Goal: Task Accomplishment & Management: Complete application form

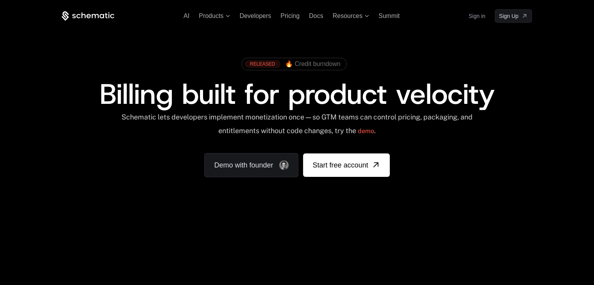
scroll to position [78, 0]
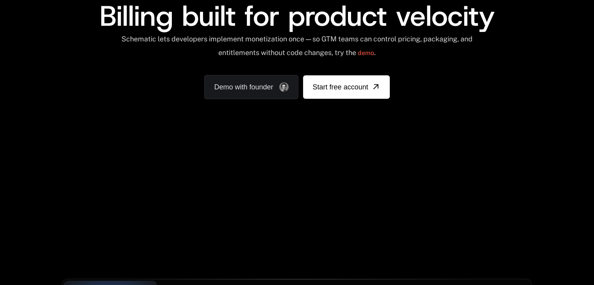
click at [133, 56] on div "Schematic lets developers implement monetization once — so GTM teams can contro…" at bounding box center [297, 49] width 353 height 28
drag, startPoint x: 133, startPoint y: 38, endPoint x: 146, endPoint y: 38, distance: 13.7
click at [146, 38] on div "Schematic lets developers implement monetization once — so GTM teams can contro…" at bounding box center [297, 49] width 353 height 28
click at [162, 38] on div "Schematic lets developers implement monetization once — so GTM teams can contro…" at bounding box center [297, 49] width 353 height 28
copy div "Schematic"
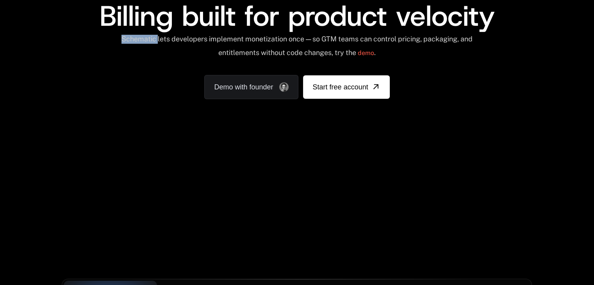
click at [136, 75] on div "RELEASED 🔥 Credit burndown Billing built for product velocity Schematic lets de…" at bounding box center [297, 37] width 470 height 123
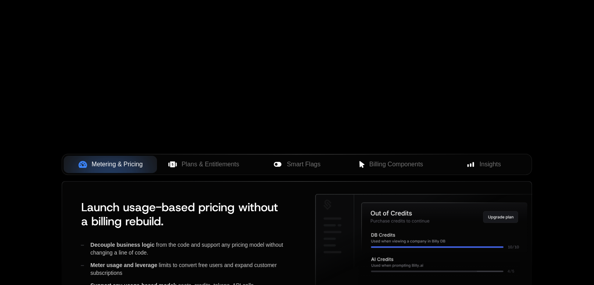
scroll to position [0, 0]
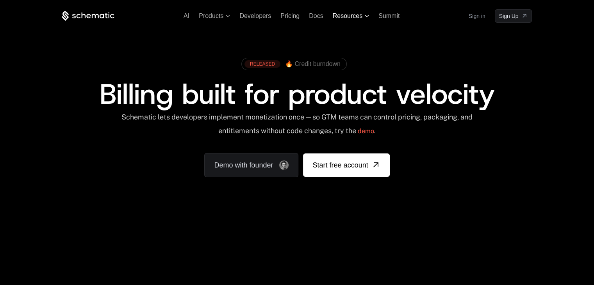
click at [367, 15] on icon at bounding box center [367, 16] width 4 height 2
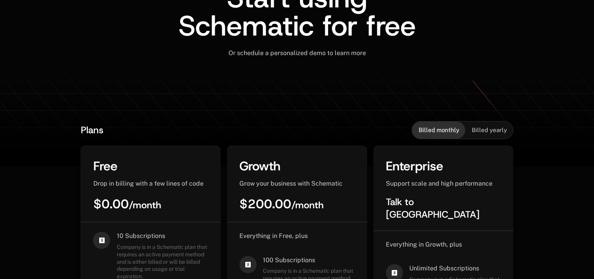
scroll to position [78, 0]
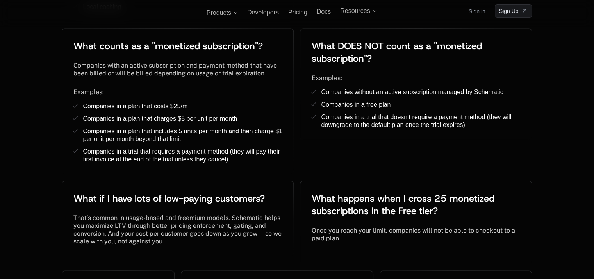
scroll to position [1534, 0]
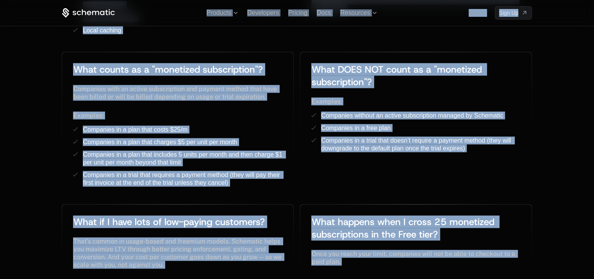
copy body "AI Products Developers Pricing Docs Resources Summit Sign in Sign Up Start usin…"
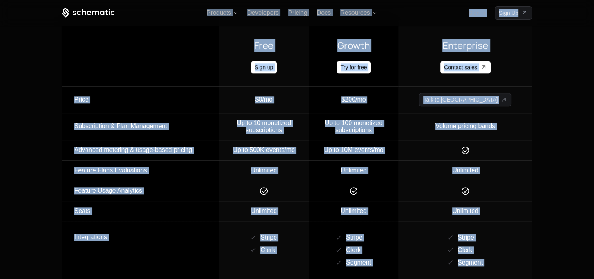
scroll to position [753, 0]
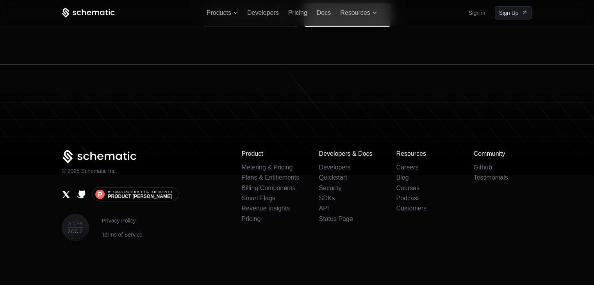
scroll to position [4832, 0]
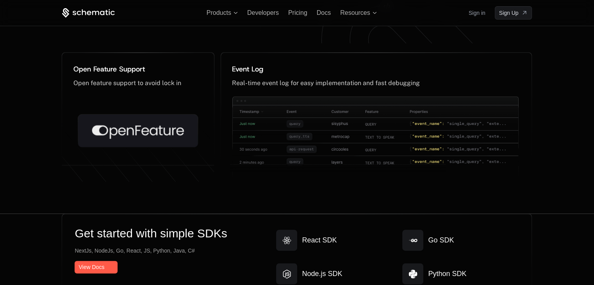
scroll to position [3816, 0]
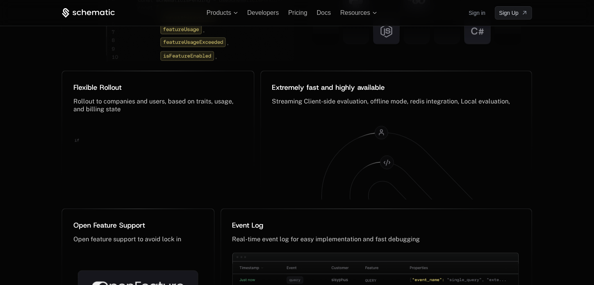
click at [22, 131] on div "The feature flag, reinvented Not your grandpa’s feature flags Designed for enti…" at bounding box center [297, 72] width 594 height 598
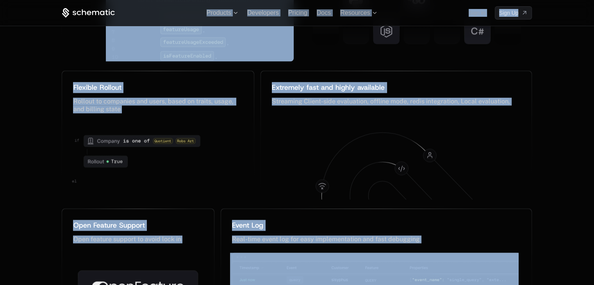
copy body "AI Products Developers Pricing Docs Resources Summit Sign in Sign Up RELEASED 🔥…"
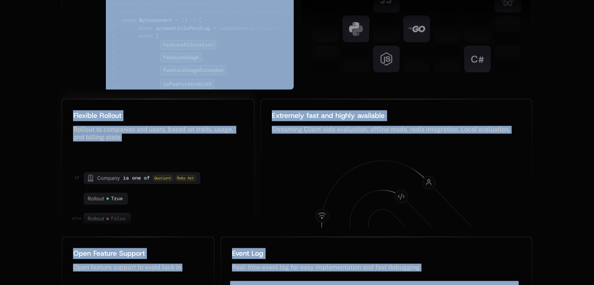
scroll to position [3845, 0]
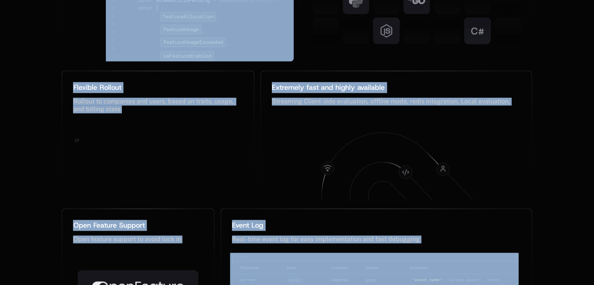
click at [254, 98] on div "Flexible Rollout ﻿ Rollout to companies and users, based on traits, usage, and …" at bounding box center [159, 135] width 195 height 128
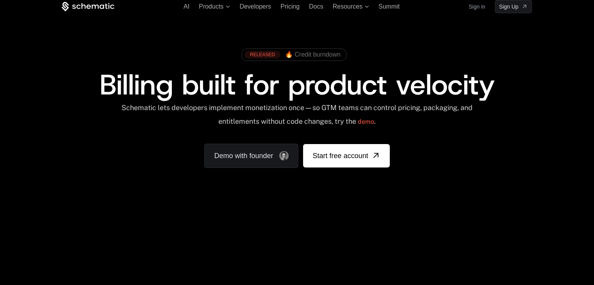
scroll to position [0, 0]
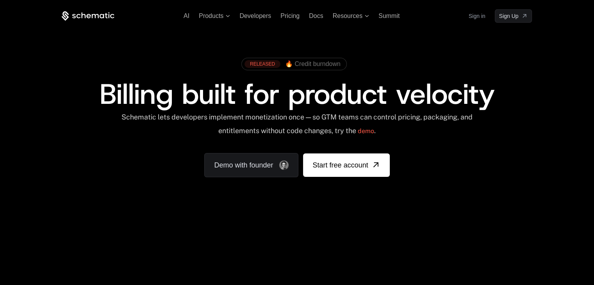
drag, startPoint x: 275, startPoint y: 130, endPoint x: 240, endPoint y: 120, distance: 36.7
click at [240, 120] on div "Schematic lets developers implement monetization once — so GTM teams can contro…" at bounding box center [297, 127] width 353 height 28
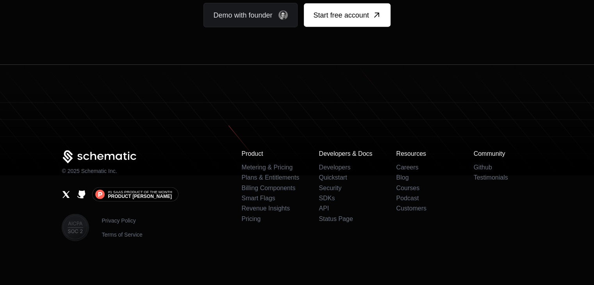
scroll to position [4815, 0]
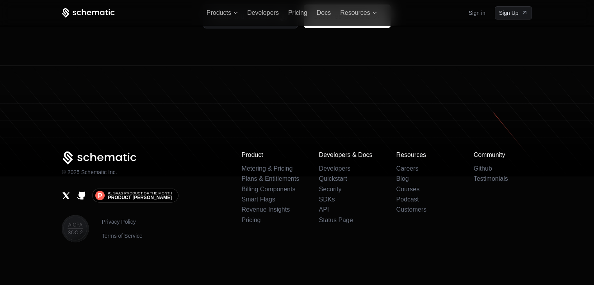
click at [110, 153] on icon at bounding box center [100, 159] width 76 height 14
click at [118, 160] on icon at bounding box center [100, 159] width 76 height 14
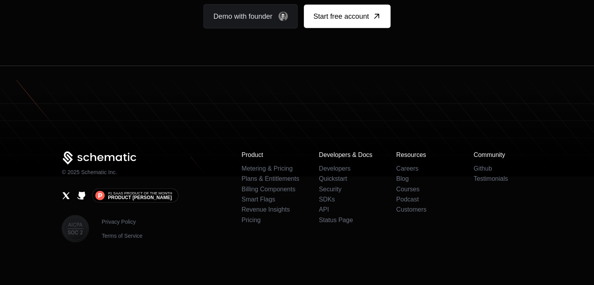
scroll to position [0, 0]
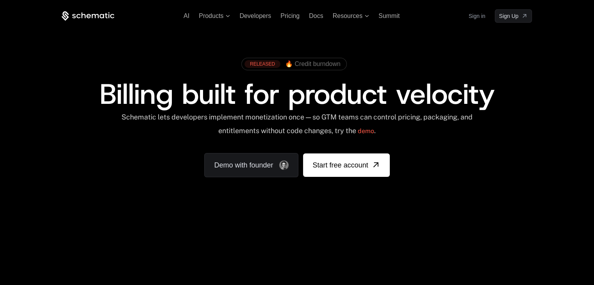
click at [580, 17] on div "AI Products Developers Pricing Docs Resources Summit Sign in Sign Up RELEASED 🔥…" at bounding box center [297, 117] width 594 height 234
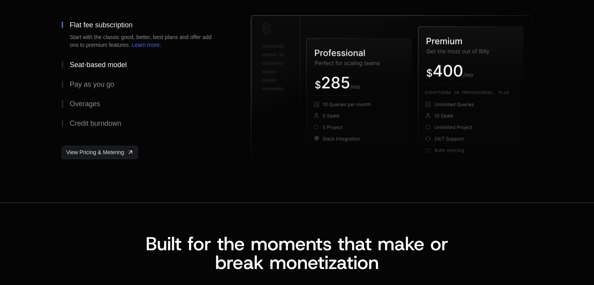
scroll to position [1184, 0]
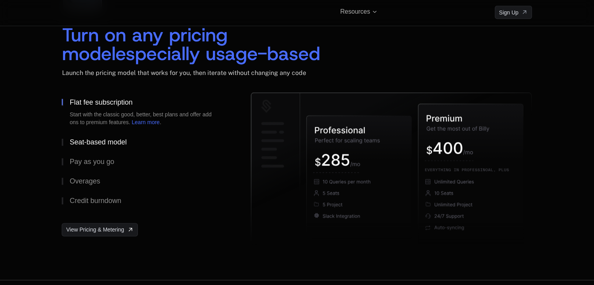
drag, startPoint x: 86, startPoint y: 143, endPoint x: 86, endPoint y: 149, distance: 6.7
click at [86, 149] on button "Seat-based model" at bounding box center [144, 142] width 164 height 20
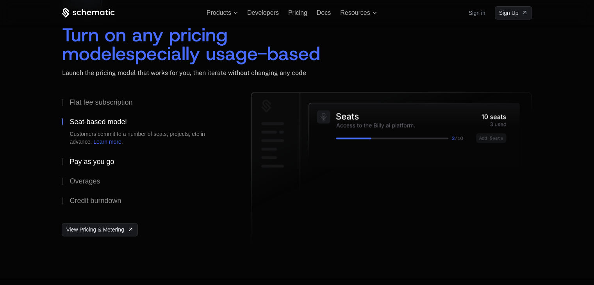
click at [95, 162] on div "Pay as you go" at bounding box center [92, 161] width 45 height 7
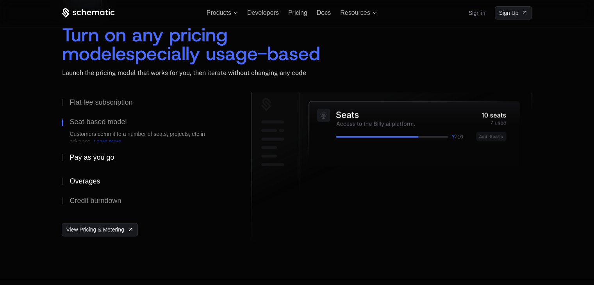
click at [94, 179] on div "Overages" at bounding box center [85, 181] width 30 height 7
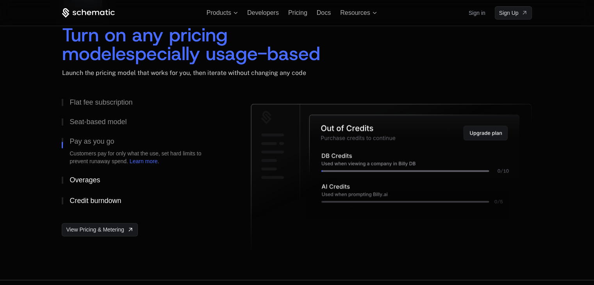
click at [82, 201] on div "Credit burndown" at bounding box center [96, 200] width 52 height 7
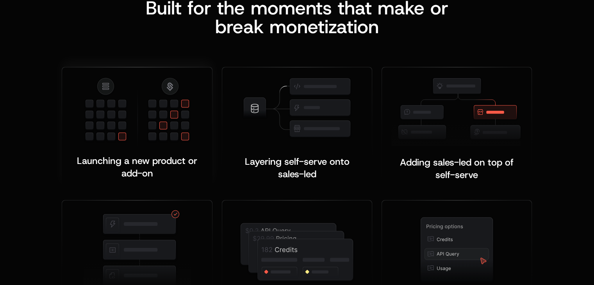
scroll to position [1575, 0]
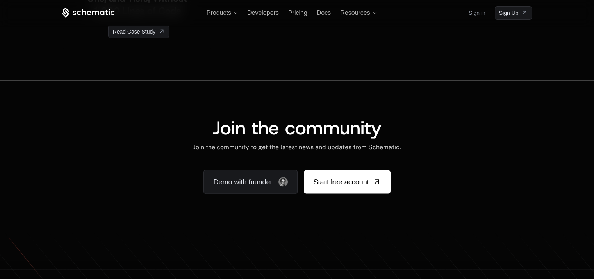
scroll to position [1465, 0]
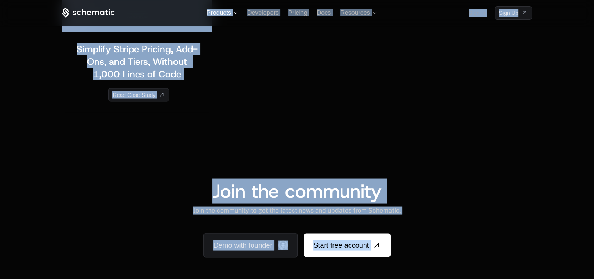
click at [234, 12] on icon at bounding box center [236, 13] width 4 height 2
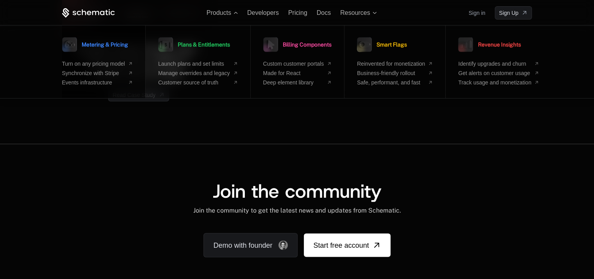
click at [114, 45] on span "Metering & Pricing" at bounding box center [105, 44] width 46 height 5
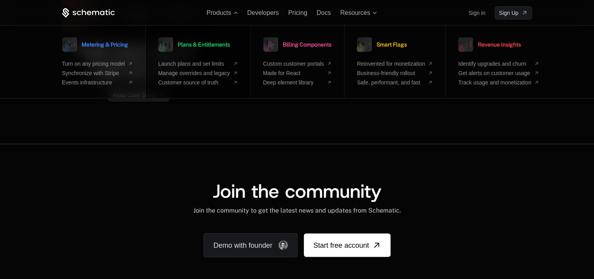
click at [202, 45] on span "Plans & Entitlements" at bounding box center [204, 44] width 52 height 5
click at [295, 45] on span "Billing Components" at bounding box center [307, 44] width 49 height 5
click at [388, 46] on span "Smart Flags" at bounding box center [391, 44] width 30 height 5
click at [493, 45] on span "Revenue Insights" at bounding box center [499, 44] width 43 height 5
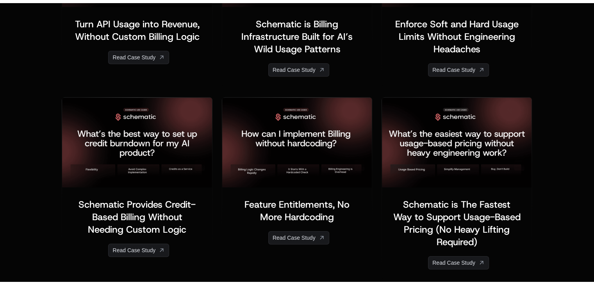
scroll to position [0, 0]
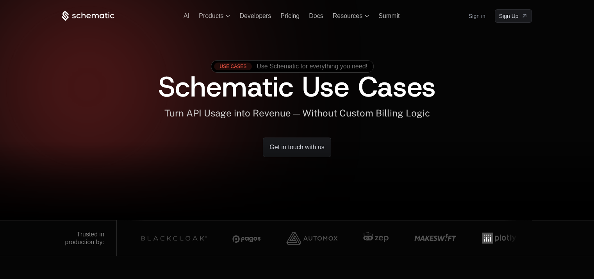
click at [83, 14] on icon at bounding box center [84, 15] width 4 height 6
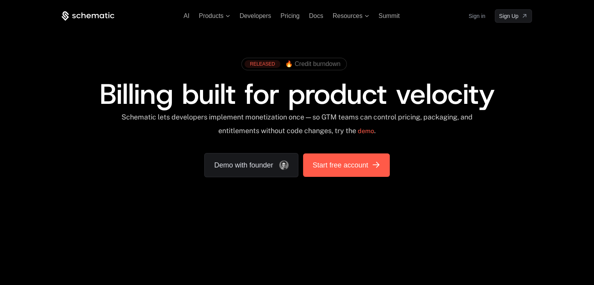
click at [336, 168] on span "Start free account" at bounding box center [339, 165] width 55 height 11
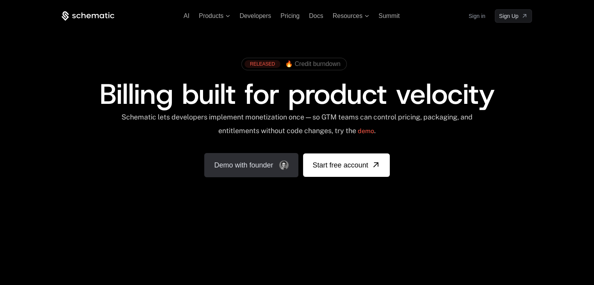
click at [257, 162] on link "Demo with founder" at bounding box center [251, 165] width 94 height 24
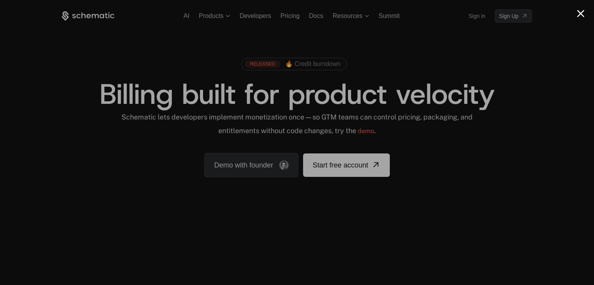
click at [579, 14] on button "Close modal" at bounding box center [580, 13] width 7 height 7
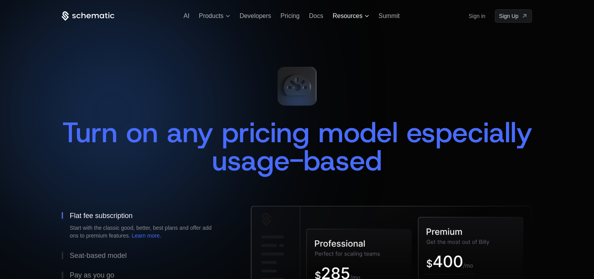
click at [364, 15] on span "Resources" at bounding box center [351, 15] width 36 height 7
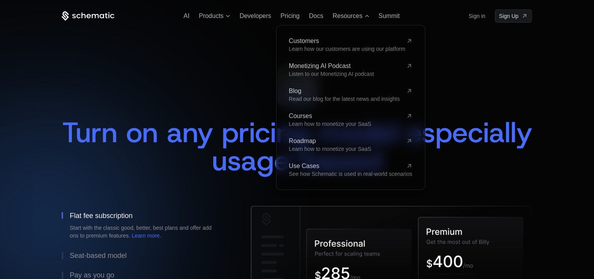
click at [259, 30] on div "Turn on any pricing model especially usage-based Flat fee subscription Start wi…" at bounding box center [297, 214] width 470 height 383
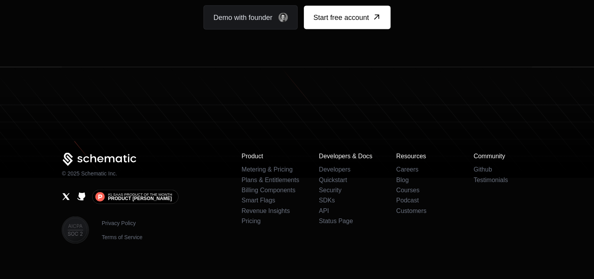
scroll to position [1504, 0]
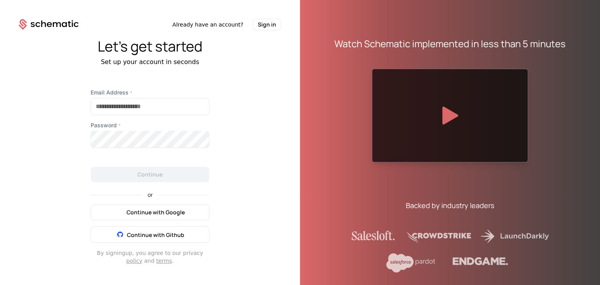
click at [158, 216] on span "Continue with Google" at bounding box center [156, 213] width 58 height 8
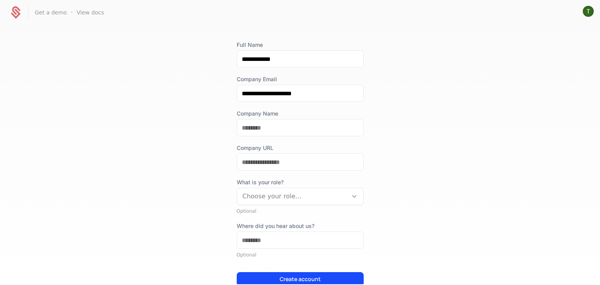
scroll to position [39, 0]
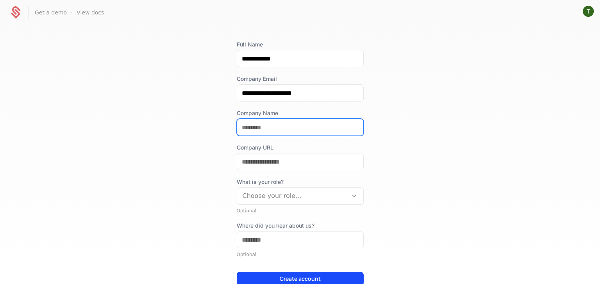
click at [270, 126] on input "Company Name" at bounding box center [300, 127] width 126 height 16
click at [210, 218] on div "**********" at bounding box center [300, 154] width 600 height 259
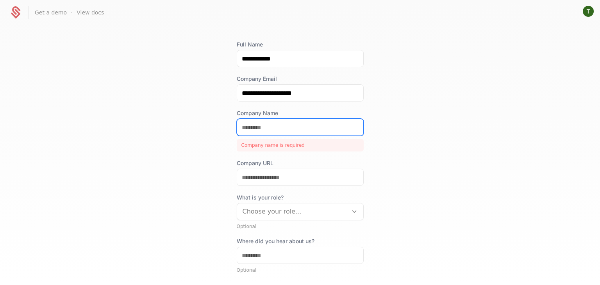
click at [294, 127] on input "Company Name" at bounding box center [300, 127] width 126 height 16
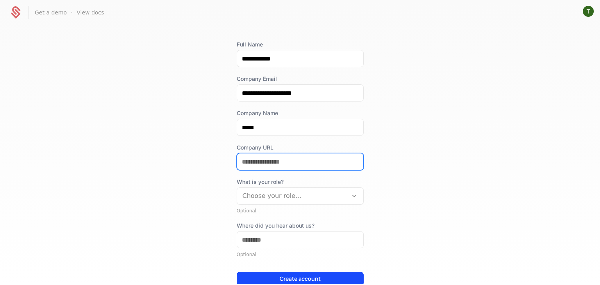
click at [251, 159] on input "Company URL" at bounding box center [300, 161] width 126 height 16
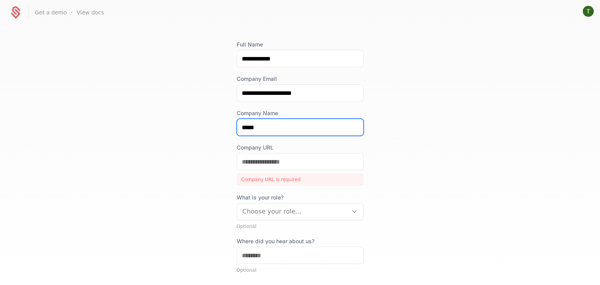
click at [252, 124] on input "*****" at bounding box center [300, 127] width 126 height 16
type input "*****"
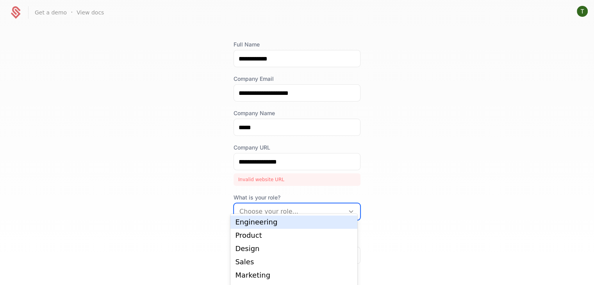
click at [289, 212] on div at bounding box center [289, 211] width 100 height 11
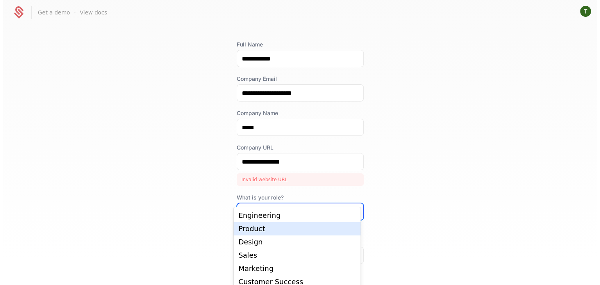
scroll to position [0, 0]
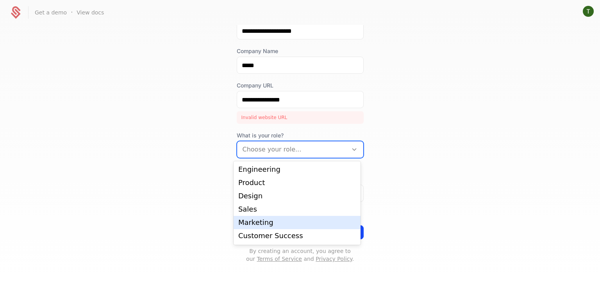
click at [270, 223] on div "Marketing" at bounding box center [297, 222] width 118 height 7
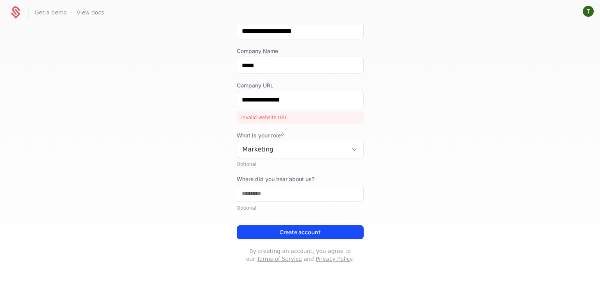
click at [178, 175] on div "**********" at bounding box center [300, 154] width 600 height 259
click at [264, 228] on button "Create account" at bounding box center [300, 232] width 127 height 14
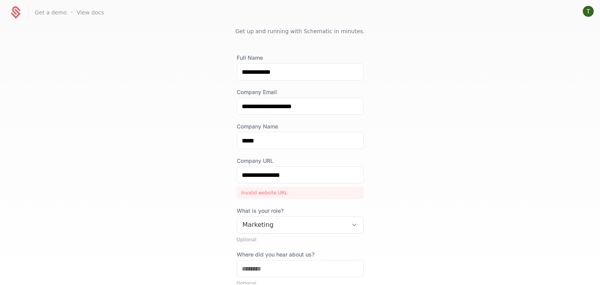
scroll to position [23, 0]
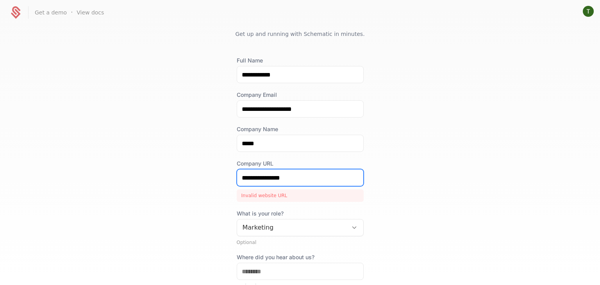
click at [240, 178] on input "**********" at bounding box center [300, 177] width 126 height 16
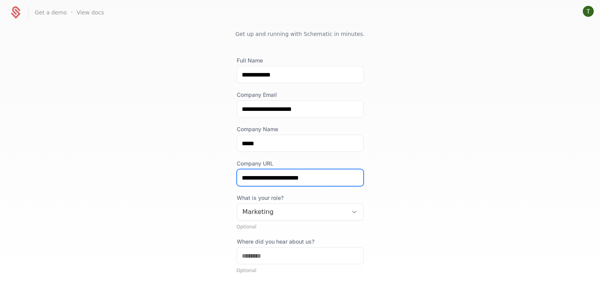
type input "**********"
click at [191, 188] on div "**********" at bounding box center [300, 154] width 600 height 259
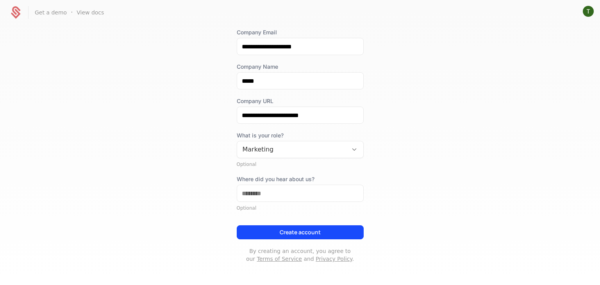
click at [276, 241] on div "**********" at bounding box center [300, 128] width 127 height 269
click at [280, 235] on button "Create account" at bounding box center [300, 232] width 127 height 14
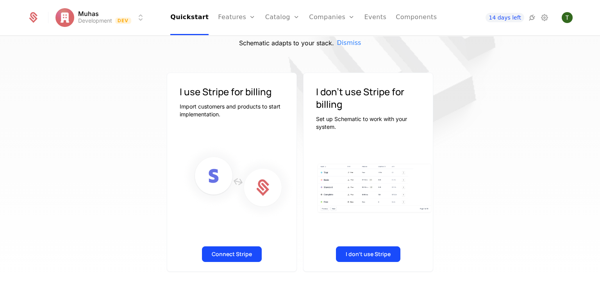
scroll to position [45, 0]
click at [360, 257] on button "I don't use Stripe" at bounding box center [368, 254] width 64 height 16
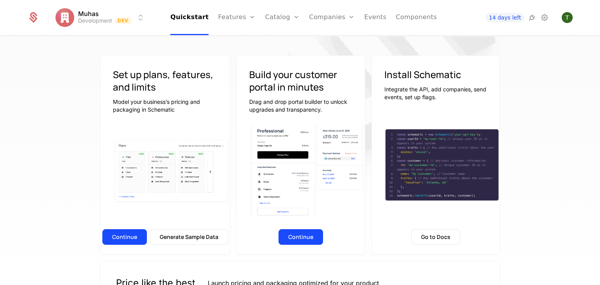
scroll to position [11, 0]
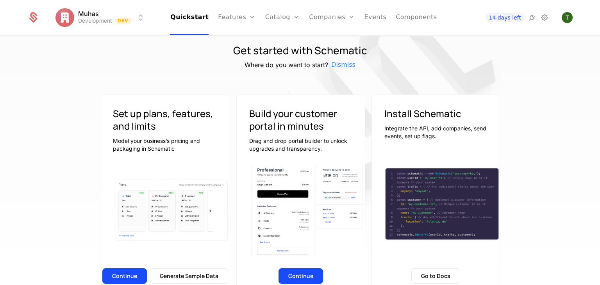
click at [587, 81] on div "Get started with Schematic Where do you want to start? Dismiss Set up plans, fe…" at bounding box center [300, 162] width 600 height 253
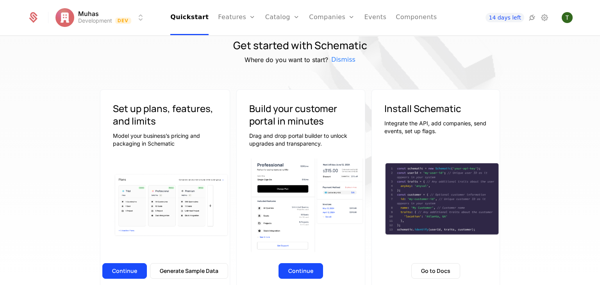
scroll to position [17, 0]
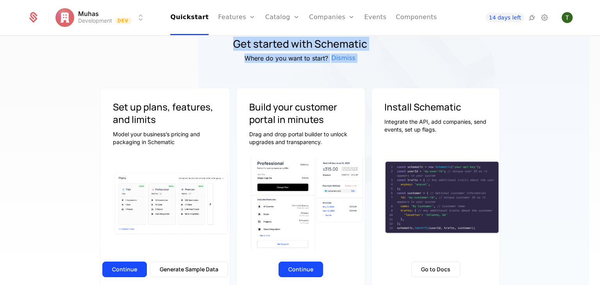
drag, startPoint x: 110, startPoint y: 105, endPoint x: 522, endPoint y: 148, distance: 414.3
click at [522, 148] on div "Get started with Schematic Where do you want to start? Dismiss Set up plans, fe…" at bounding box center [300, 227] width 508 height 378
click at [566, 108] on img at bounding box center [393, 96] width 391 height 391
click at [212, 74] on img at bounding box center [393, 96] width 391 height 391
click at [242, 60] on div "Get started with Schematic Where do you want to start? Dismiss" at bounding box center [300, 50] width 508 height 25
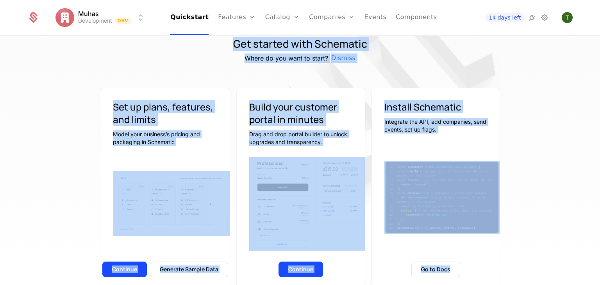
drag, startPoint x: 232, startPoint y: 45, endPoint x: 469, endPoint y: 268, distance: 325.8
click at [469, 268] on div "Get started with Schematic Where do you want to start? Dismiss Set up plans, fe…" at bounding box center [300, 227] width 508 height 378
copy div "Get started with Schematic Where do you want to start? Dismiss Set up plans, fe…"
click at [371, 55] on div "Get started with Schematic Where do you want to start? Dismiss" at bounding box center [300, 50] width 508 height 25
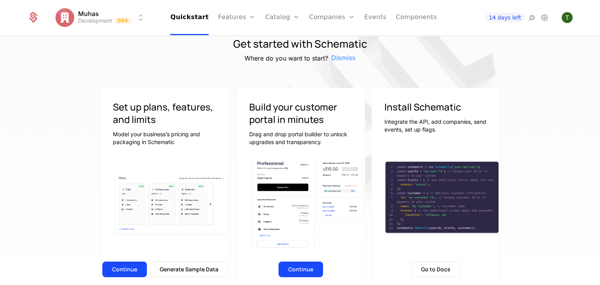
scroll to position [0, 0]
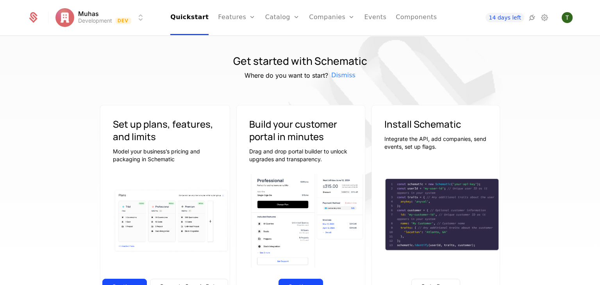
click at [59, 160] on div at bounding box center [300, 244] width 508 height 378
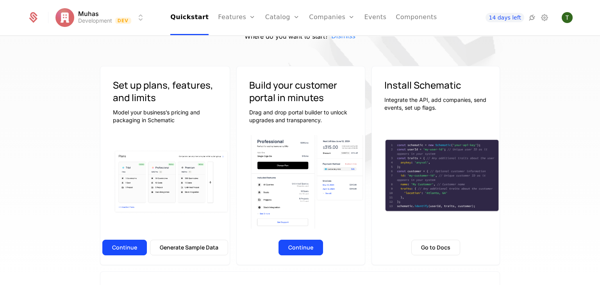
scroll to position [78, 0]
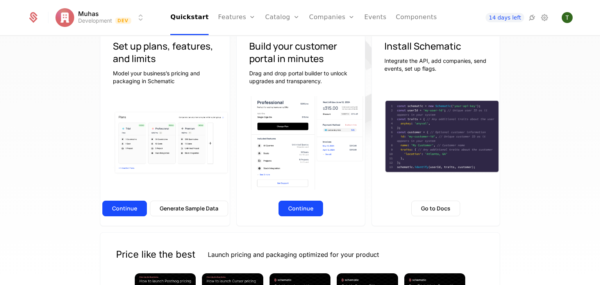
drag, startPoint x: 125, startPoint y: 204, endPoint x: 41, endPoint y: 186, distance: 86.2
click at [40, 187] on div "Get started with Schematic Where do you want to start? Dismiss Set up plans, fe…" at bounding box center [300, 162] width 600 height 253
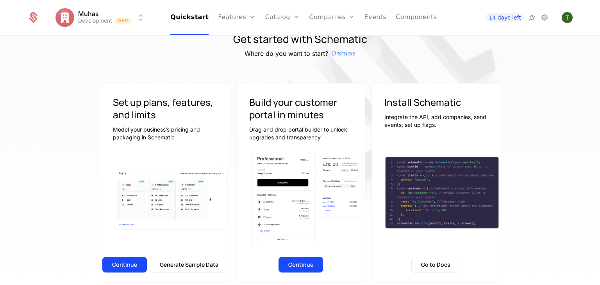
scroll to position [0, 0]
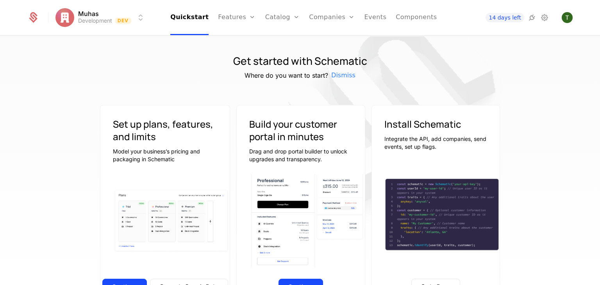
drag, startPoint x: 341, startPoint y: 75, endPoint x: 211, endPoint y: 86, distance: 130.5
click at [211, 86] on img at bounding box center [393, 113] width 391 height 391
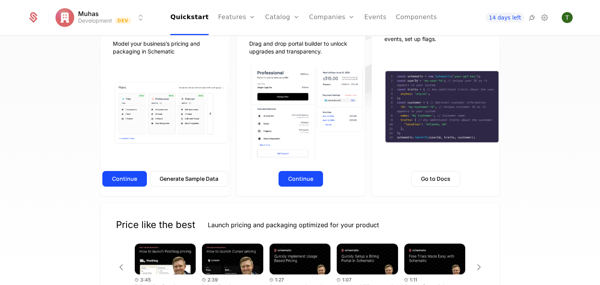
scroll to position [39, 0]
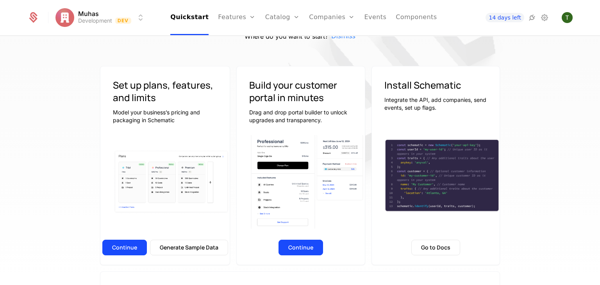
click at [125, 250] on button "Continue" at bounding box center [124, 248] width 45 height 16
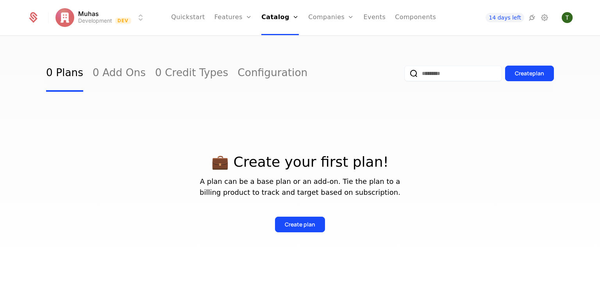
click at [194, 17] on link "Quickstart" at bounding box center [188, 17] width 34 height 35
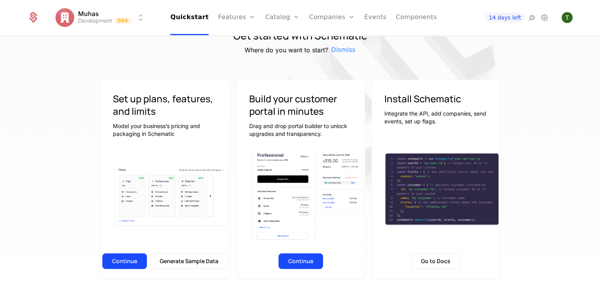
scroll to position [39, 0]
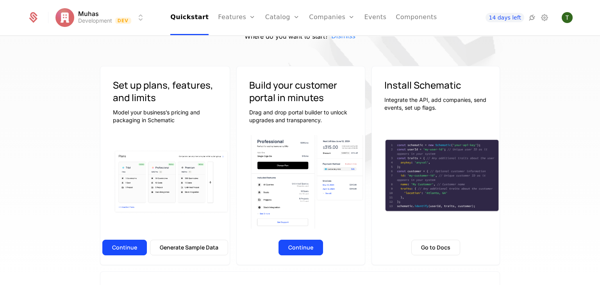
click at [308, 249] on button "Continue" at bounding box center [300, 248] width 45 height 16
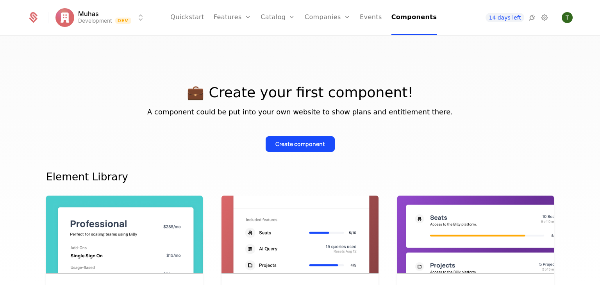
click at [198, 17] on link "Quickstart" at bounding box center [187, 17] width 34 height 35
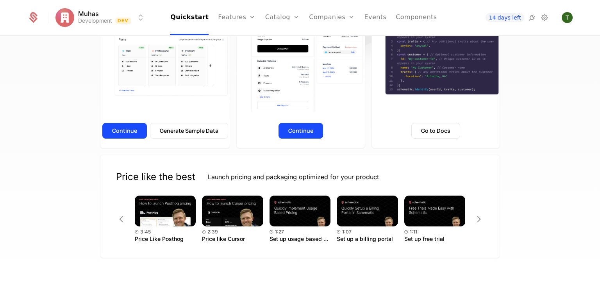
scroll to position [161, 0]
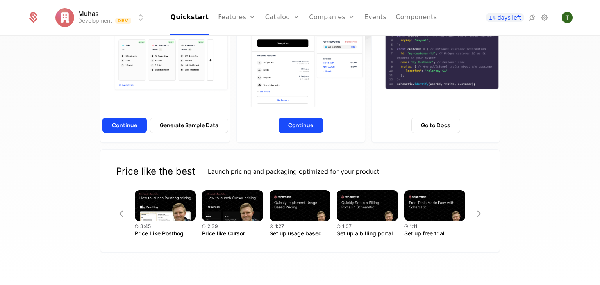
click at [189, 122] on button "Generate Sample Data" at bounding box center [189, 126] width 78 height 16
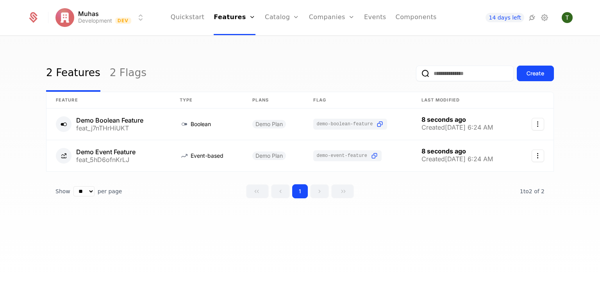
click at [539, 75] on div "Create" at bounding box center [535, 74] width 18 height 8
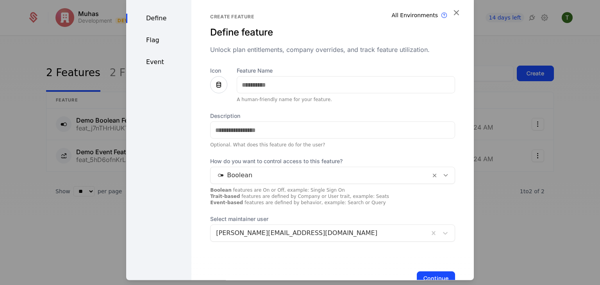
click at [153, 37] on div "Flag" at bounding box center [158, 40] width 65 height 9
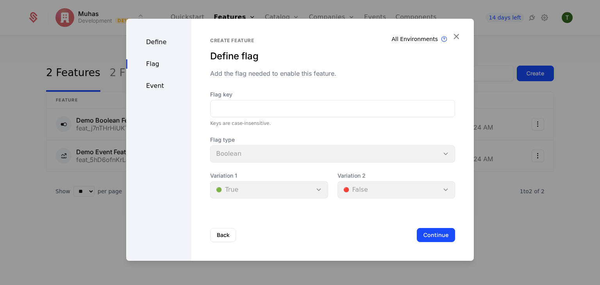
click at [156, 85] on div "Event" at bounding box center [158, 85] width 65 height 9
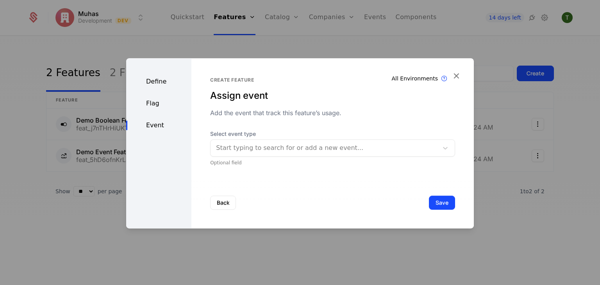
click at [155, 84] on div "Define" at bounding box center [158, 81] width 65 height 9
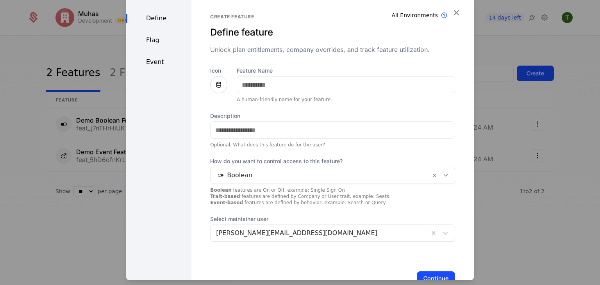
click at [451, 11] on icon "button" at bounding box center [456, 13] width 10 height 10
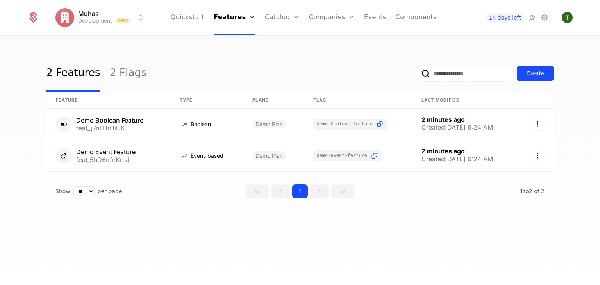
click at [194, 16] on link "Quickstart" at bounding box center [188, 17] width 34 height 35
click at [195, 13] on link "Quickstart" at bounding box center [188, 17] width 34 height 35
click at [196, 17] on link "Quickstart" at bounding box center [188, 17] width 34 height 35
click at [537, 123] on icon "Select action" at bounding box center [538, 124] width 12 height 12
click at [513, 146] on div "Delete feature" at bounding box center [500, 145] width 51 height 11
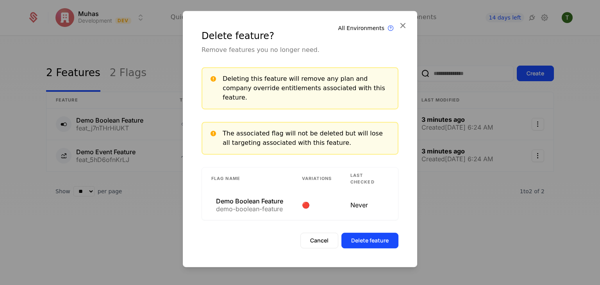
click at [403, 30] on icon at bounding box center [403, 25] width 10 height 10
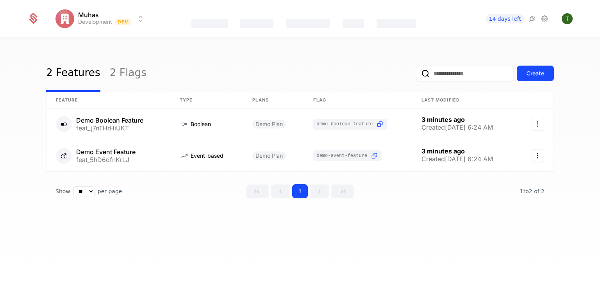
click at [116, 74] on link "2 Flags" at bounding box center [128, 73] width 37 height 37
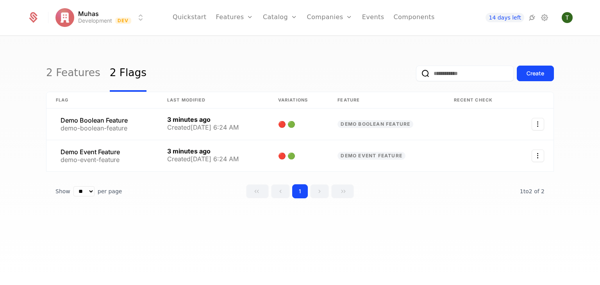
click at [544, 76] on div "Create" at bounding box center [535, 74] width 18 height 8
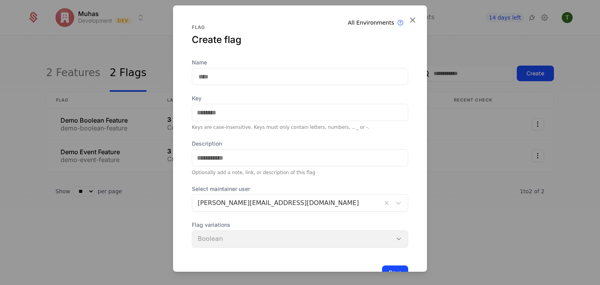
click at [407, 19] on icon at bounding box center [412, 20] width 10 height 10
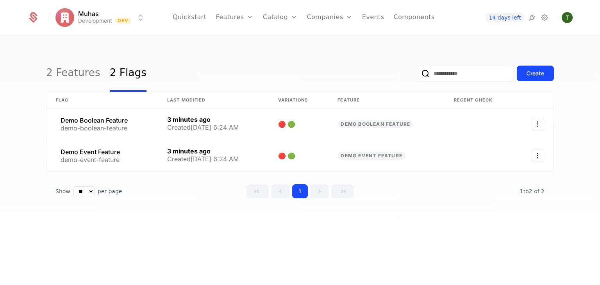
click at [56, 71] on link "2 Features" at bounding box center [73, 73] width 54 height 37
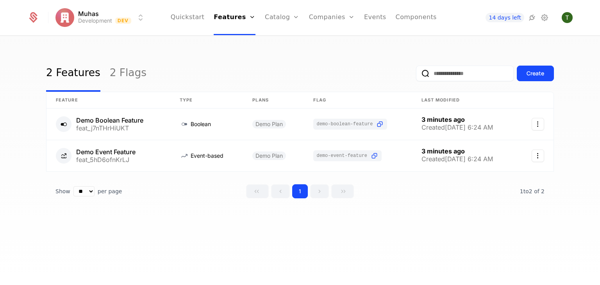
click at [541, 72] on div "Create" at bounding box center [535, 74] width 18 height 8
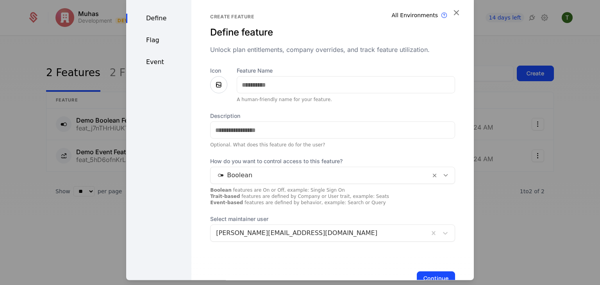
click at [451, 10] on icon "button" at bounding box center [456, 13] width 10 height 10
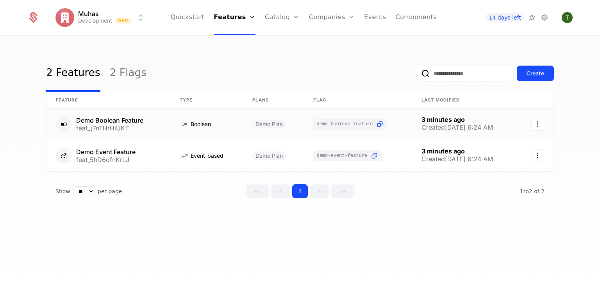
click at [533, 124] on icon "Select action" at bounding box center [538, 124] width 12 height 12
click at [469, 215] on html "Muhas Development Dev Quickstart Features Features Flags Catalog Plans Add Ons …" at bounding box center [300, 142] width 600 height 285
click at [115, 125] on link at bounding box center [108, 124] width 124 height 31
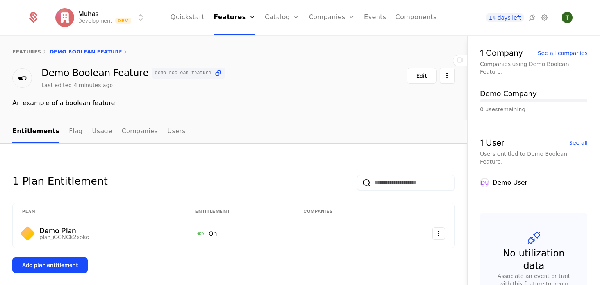
scroll to position [22, 0]
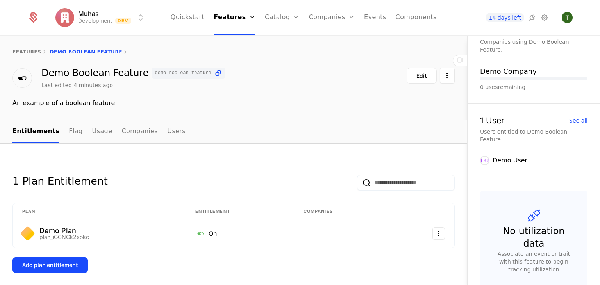
click at [47, 268] on div "Add plan entitlement" at bounding box center [50, 265] width 56 height 8
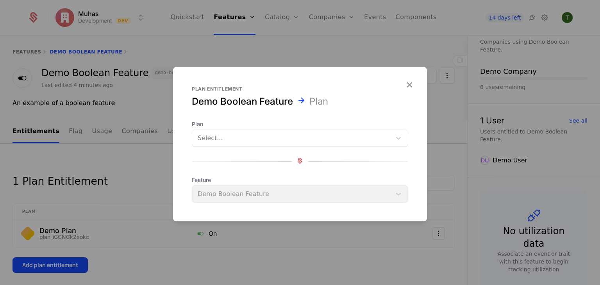
click at [273, 143] on div at bounding box center [292, 138] width 188 height 11
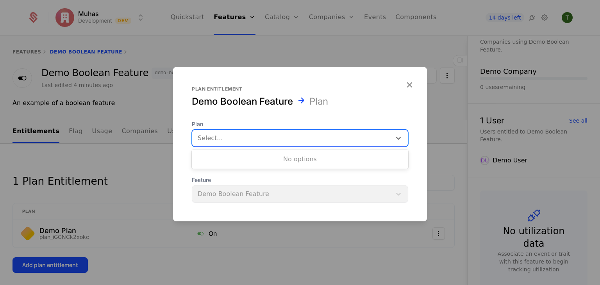
click at [287, 161] on div "No options" at bounding box center [300, 160] width 216 height 16
click at [409, 83] on div "Plan entitlement Demo Boolean Feature Plan Plan Use Up and Down to choose optio…" at bounding box center [300, 144] width 254 height 154
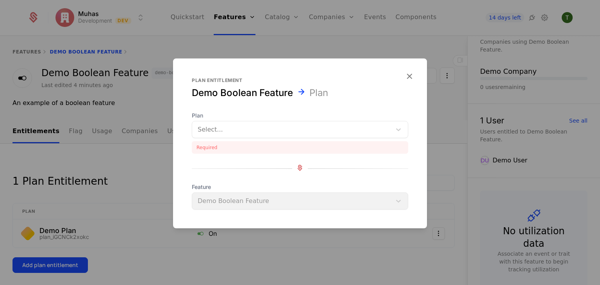
click at [410, 75] on icon "button" at bounding box center [409, 76] width 10 height 10
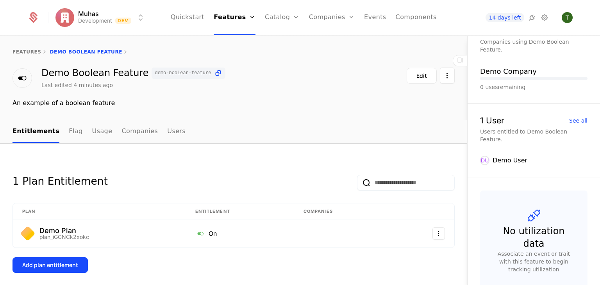
click at [289, 41] on link "Plans" at bounding box center [294, 38] width 40 height 6
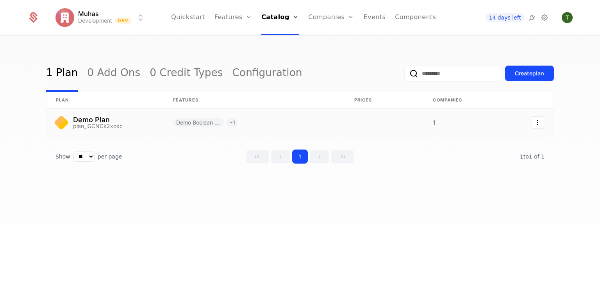
click at [109, 122] on link at bounding box center [104, 123] width 117 height 28
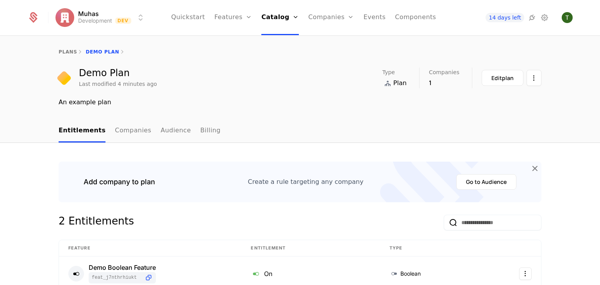
click at [533, 77] on html "Muhas Development Dev Quickstart Features Features Flags Catalog Plans Add Ons …" at bounding box center [300, 142] width 600 height 285
click at [578, 84] on html "Muhas Development Dev Quickstart Features Features Flags Catalog Plans Add Ons …" at bounding box center [300, 142] width 600 height 285
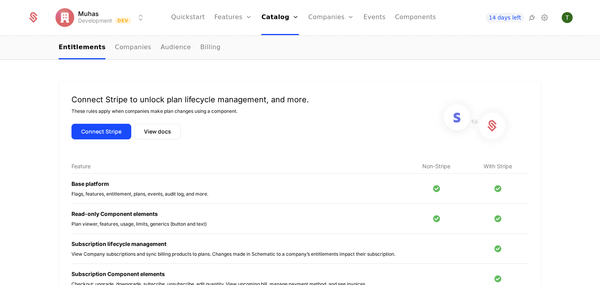
scroll to position [301, 0]
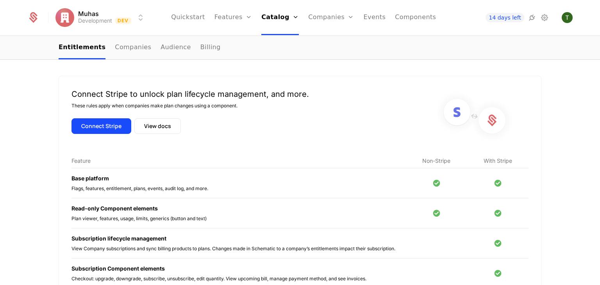
drag, startPoint x: 149, startPoint y: 127, endPoint x: 323, endPoint y: 119, distance: 174.3
click at [330, 119] on div "Connect Stripe to unlock plan lifecycle management, and more. These rules apply…" at bounding box center [299, 117] width 457 height 56
click at [159, 122] on button "View docs" at bounding box center [157, 126] width 46 height 16
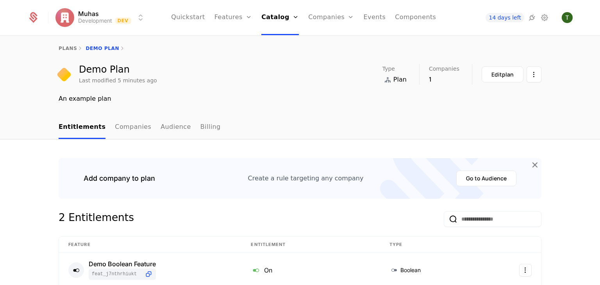
scroll to position [0, 0]
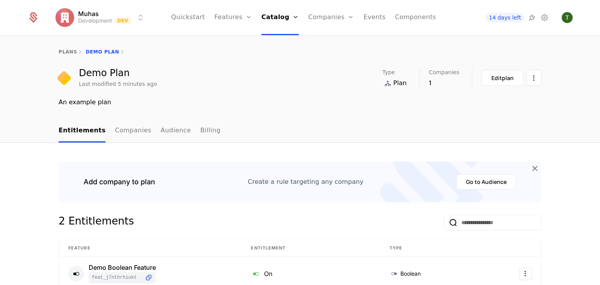
click at [128, 132] on link "Companies" at bounding box center [133, 131] width 36 height 23
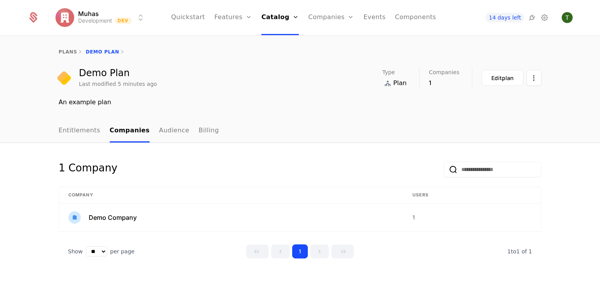
click at [166, 131] on link "Audience" at bounding box center [174, 131] width 30 height 23
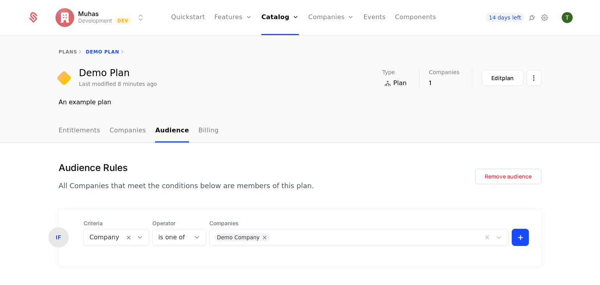
click at [201, 15] on link "Quickstart" at bounding box center [188, 17] width 34 height 35
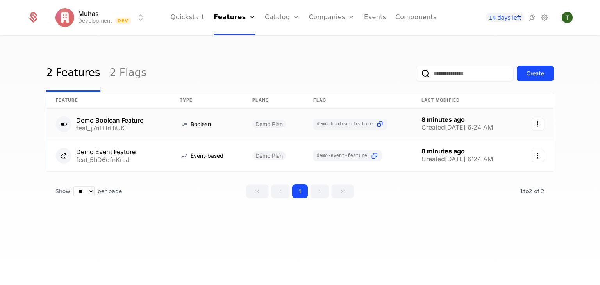
click at [536, 124] on icon "Select action" at bounding box center [538, 124] width 12 height 12
click at [500, 143] on div "Delete feature" at bounding box center [500, 145] width 51 height 11
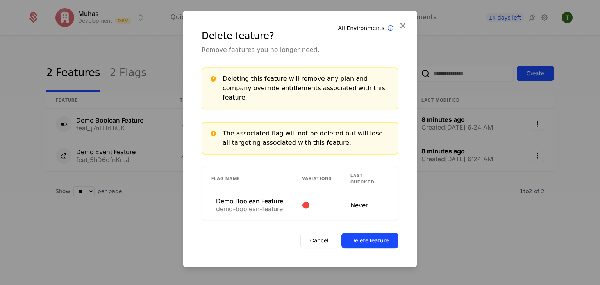
click at [378, 240] on button "Delete feature" at bounding box center [369, 241] width 57 height 16
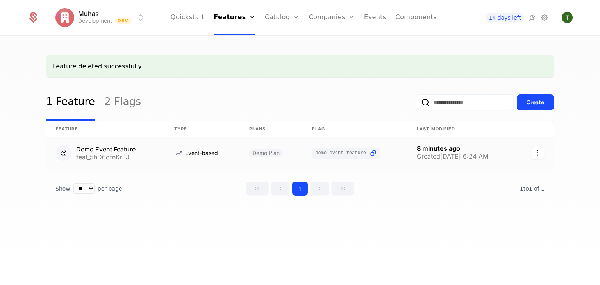
click at [541, 155] on icon "Select action" at bounding box center [538, 153] width 12 height 12
click at [515, 174] on div "Delete feature" at bounding box center [500, 173] width 51 height 11
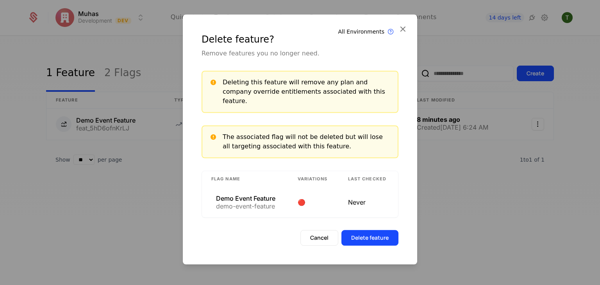
click at [370, 236] on button "Delete feature" at bounding box center [369, 238] width 57 height 16
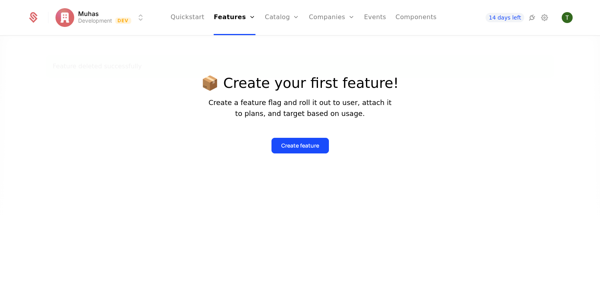
click at [205, 18] on link "Quickstart" at bounding box center [188, 17] width 34 height 35
click at [198, 16] on link "Quickstart" at bounding box center [188, 17] width 34 height 35
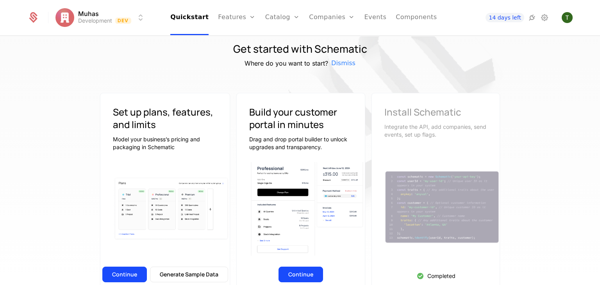
scroll to position [15, 0]
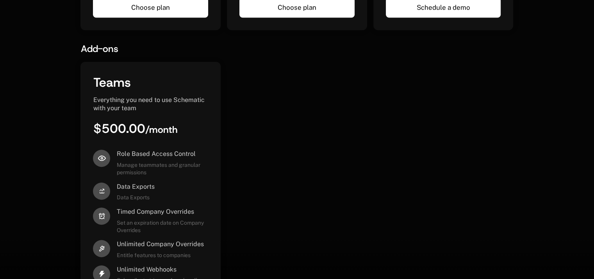
scroll to position [523, 0]
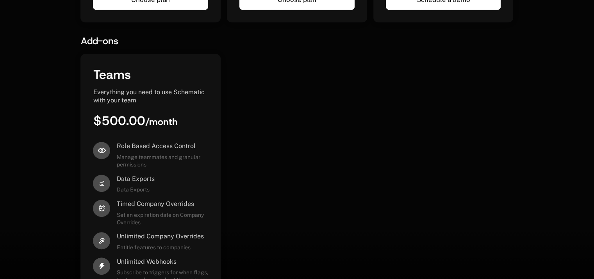
click at [258, 143] on div "Teams Everything you need to use Schematic with your team $500.00 / month Role …" at bounding box center [296, 179] width 433 height 250
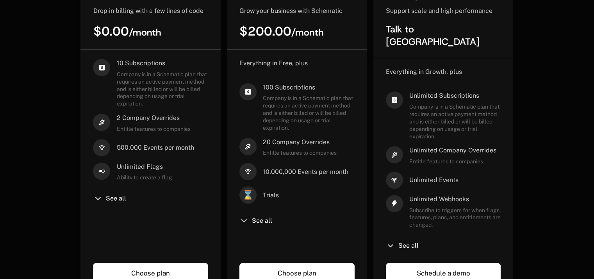
scroll to position [132, 0]
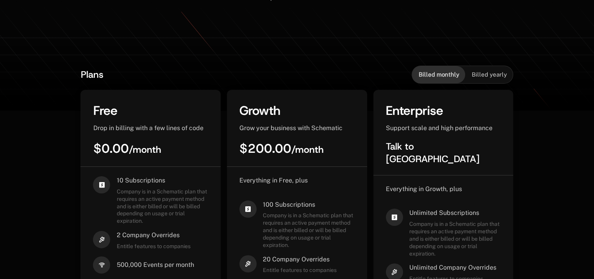
click at [494, 76] on span "Billed yearly" at bounding box center [488, 75] width 35 height 8
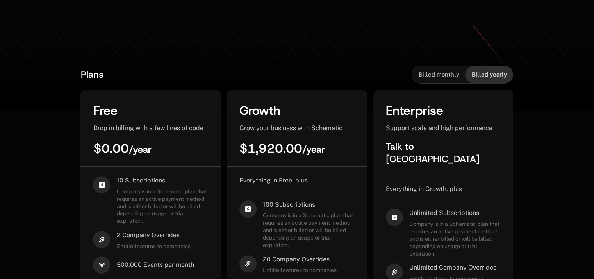
click at [445, 76] on span "Billed monthly" at bounding box center [438, 75] width 41 height 8
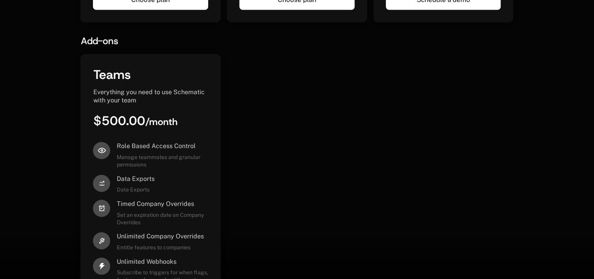
scroll to position [483, 0]
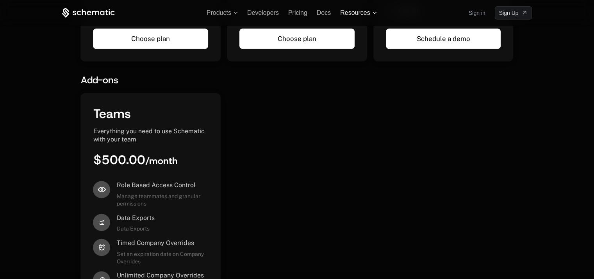
click at [372, 13] on span "Resources" at bounding box center [358, 12] width 36 height 7
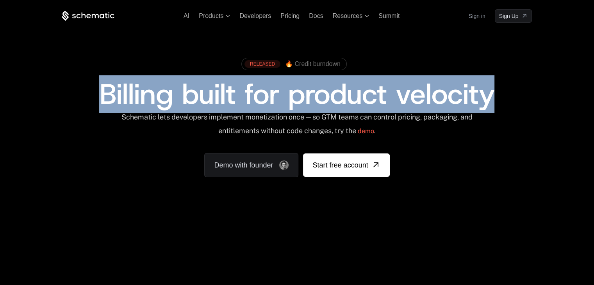
drag, startPoint x: 96, startPoint y: 91, endPoint x: 488, endPoint y: 93, distance: 392.1
click at [488, 93] on div "Billing built for product velocity" at bounding box center [297, 94] width 470 height 28
drag, startPoint x: 83, startPoint y: 14, endPoint x: 68, endPoint y: 18, distance: 15.2
click at [62, 19] on icon at bounding box center [88, 16] width 53 height 10
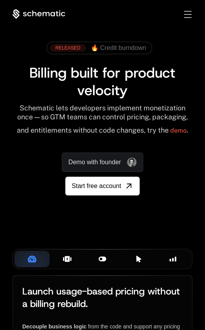
click at [36, 14] on icon at bounding box center [34, 14] width 4 height 6
click at [16, 12] on icon at bounding box center [15, 14] width 7 height 7
click at [15, 12] on icon at bounding box center [38, 14] width 53 height 10
click at [149, 13] on div "AI Products Developers Pricing Docs Resources Summit Sign in Sign Up" at bounding box center [102, 14] width 180 height 10
click at [23, 14] on icon at bounding box center [38, 14] width 53 height 10
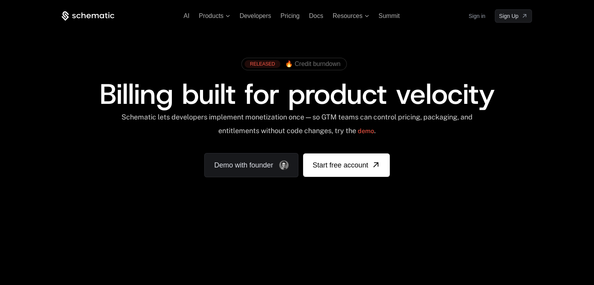
drag, startPoint x: 84, startPoint y: 18, endPoint x: 55, endPoint y: 25, distance: 29.2
click at [30, 73] on div "AI Products Developers Pricing Docs Resources Summit Sign in Sign Up RELEASED 🔥…" at bounding box center [297, 117] width 594 height 234
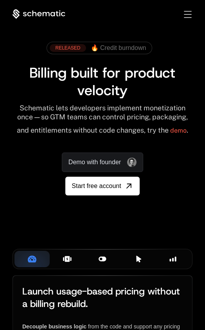
click at [41, 85] on span "Billing built for product velocity" at bounding box center [104, 81] width 150 height 36
click at [67, 79] on span "Billing built for product velocity" at bounding box center [104, 81] width 150 height 36
click at [46, 54] on span at bounding box center [98, 48] width 105 height 12
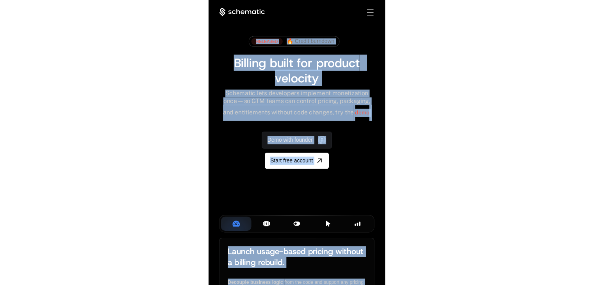
scroll to position [278, 0]
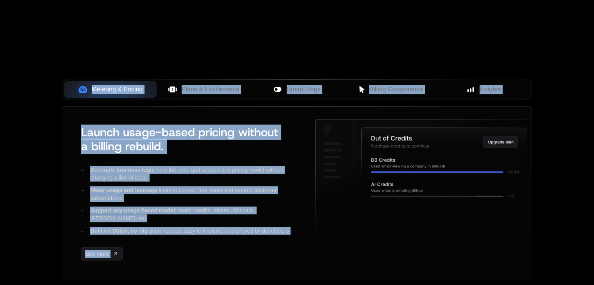
copy div "AI Products Developers Pricing Docs Resources Summit Sign in Sign Up RELEASED 🔥…"
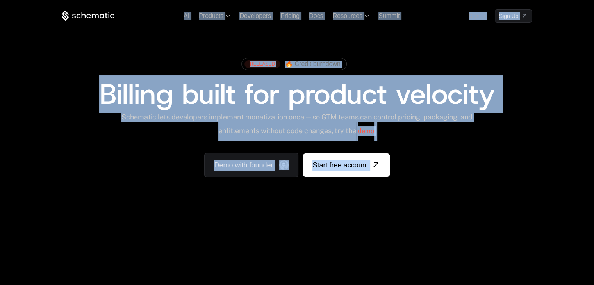
click at [49, 143] on div "RELEASED 🔥 Credit burndown Billing built for product velocity Schematic lets de…" at bounding box center [297, 116] width 508 height 186
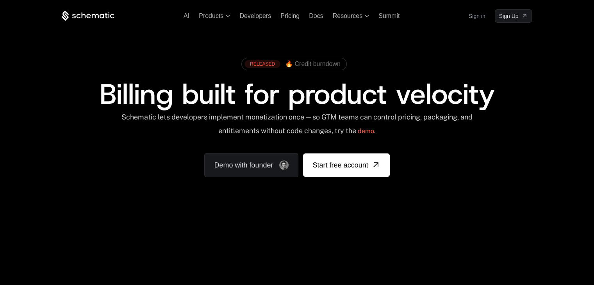
scroll to position [2093, 0]
